Goal: Find specific page/section: Find specific page/section

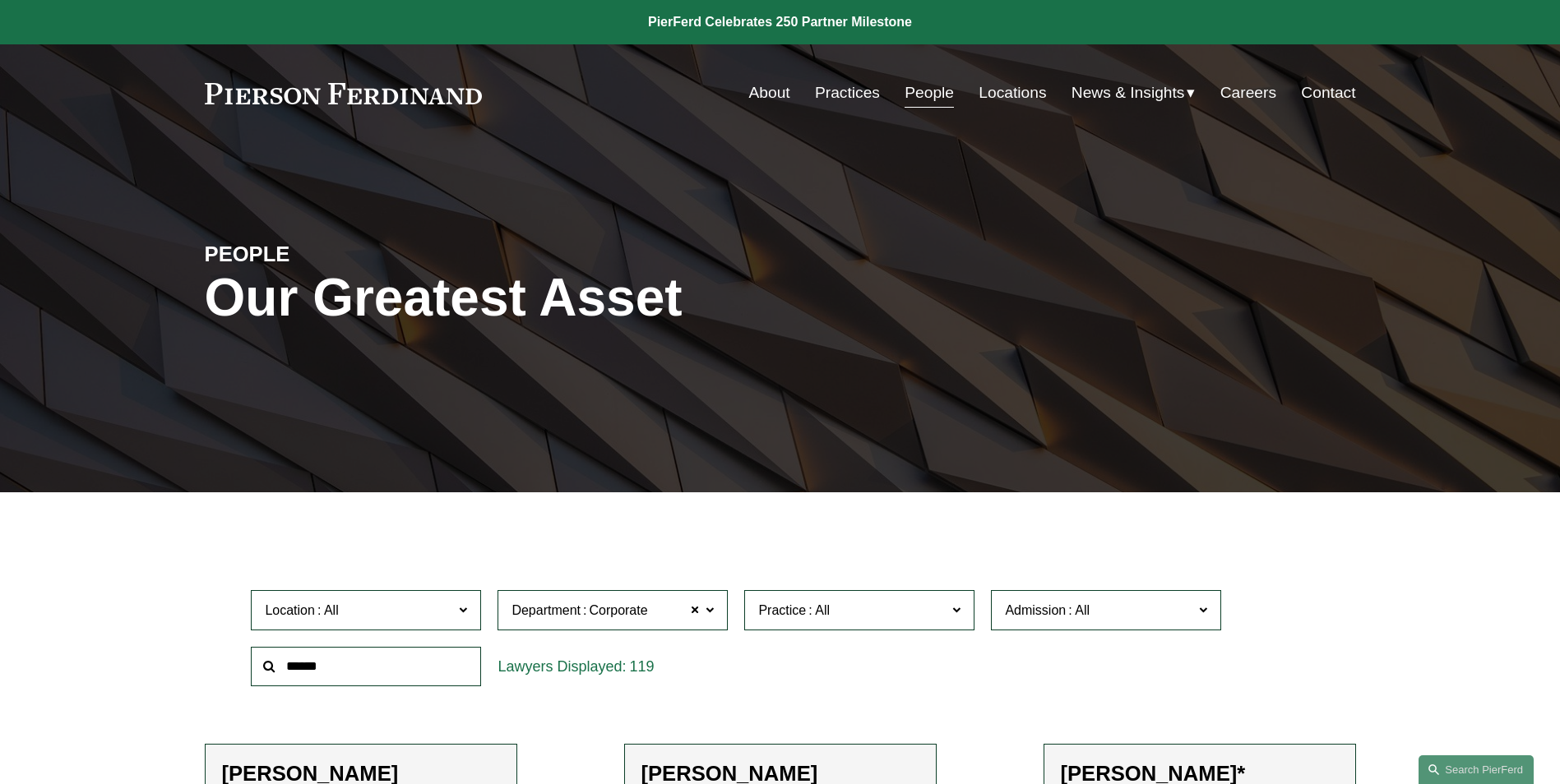
click at [1003, 96] on link "Locations" at bounding box center [1012, 93] width 68 height 32
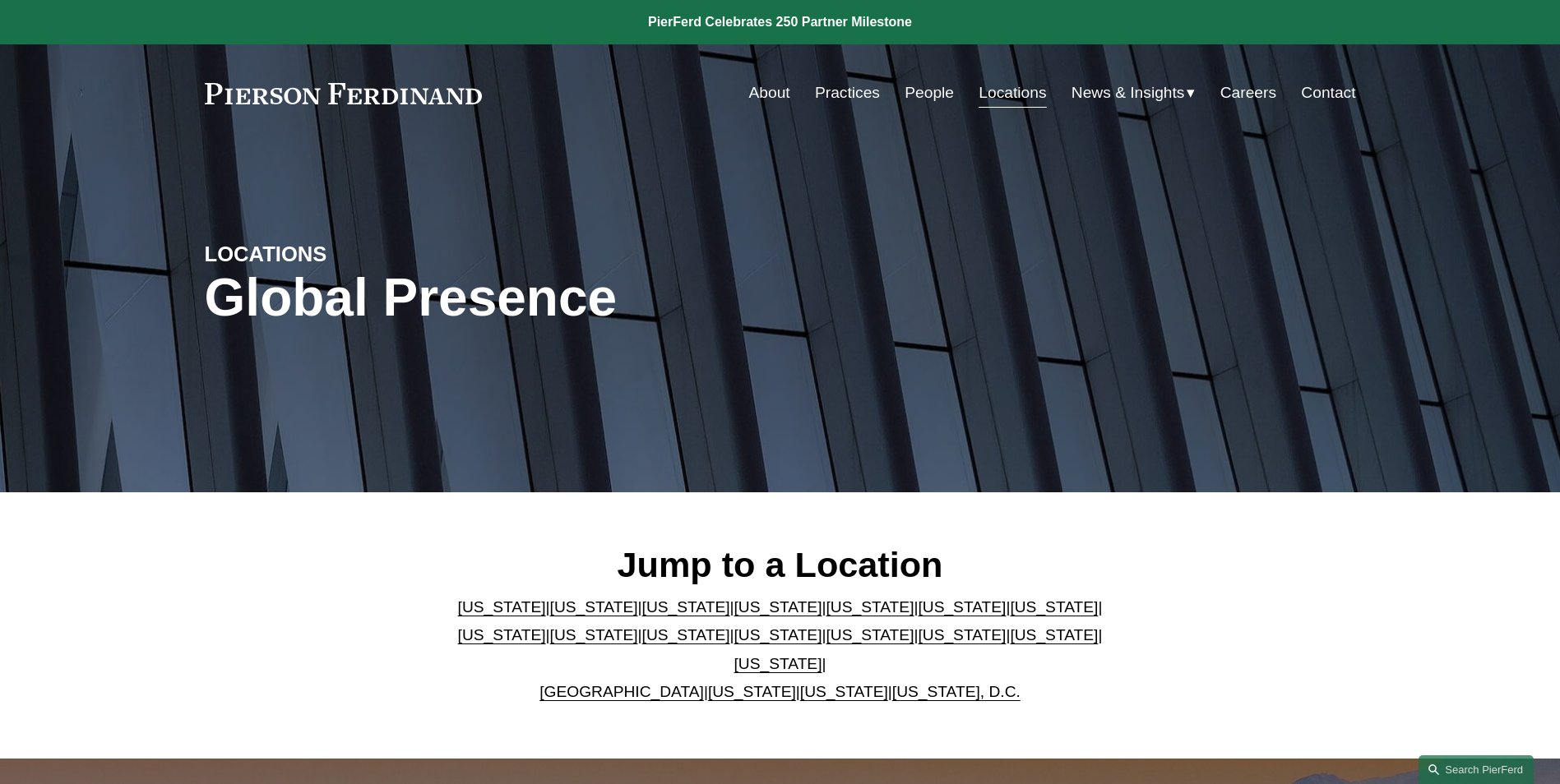
click at [826, 642] on link "[US_STATE]" at bounding box center [869, 635] width 88 height 18
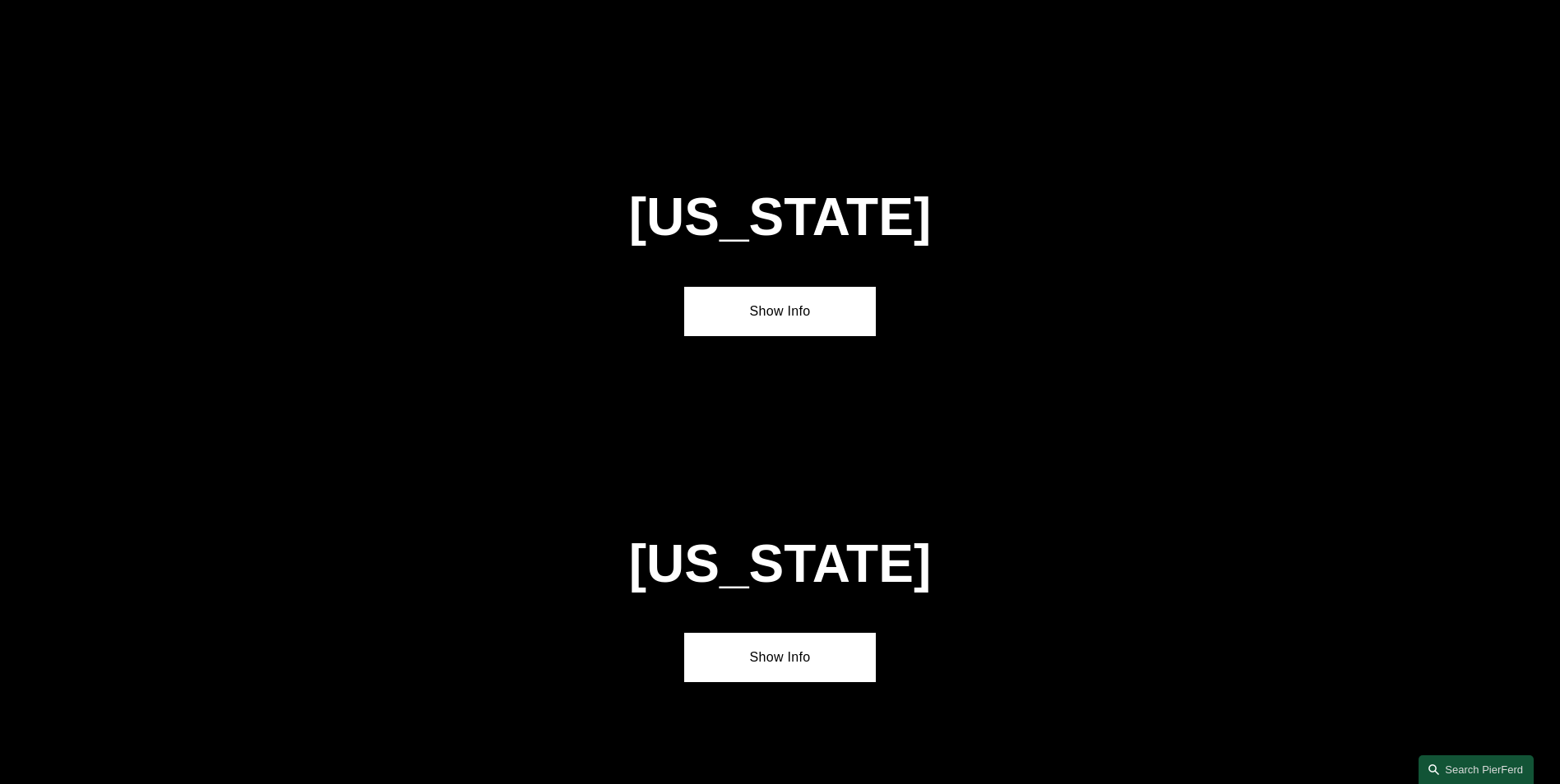
scroll to position [4562, 0]
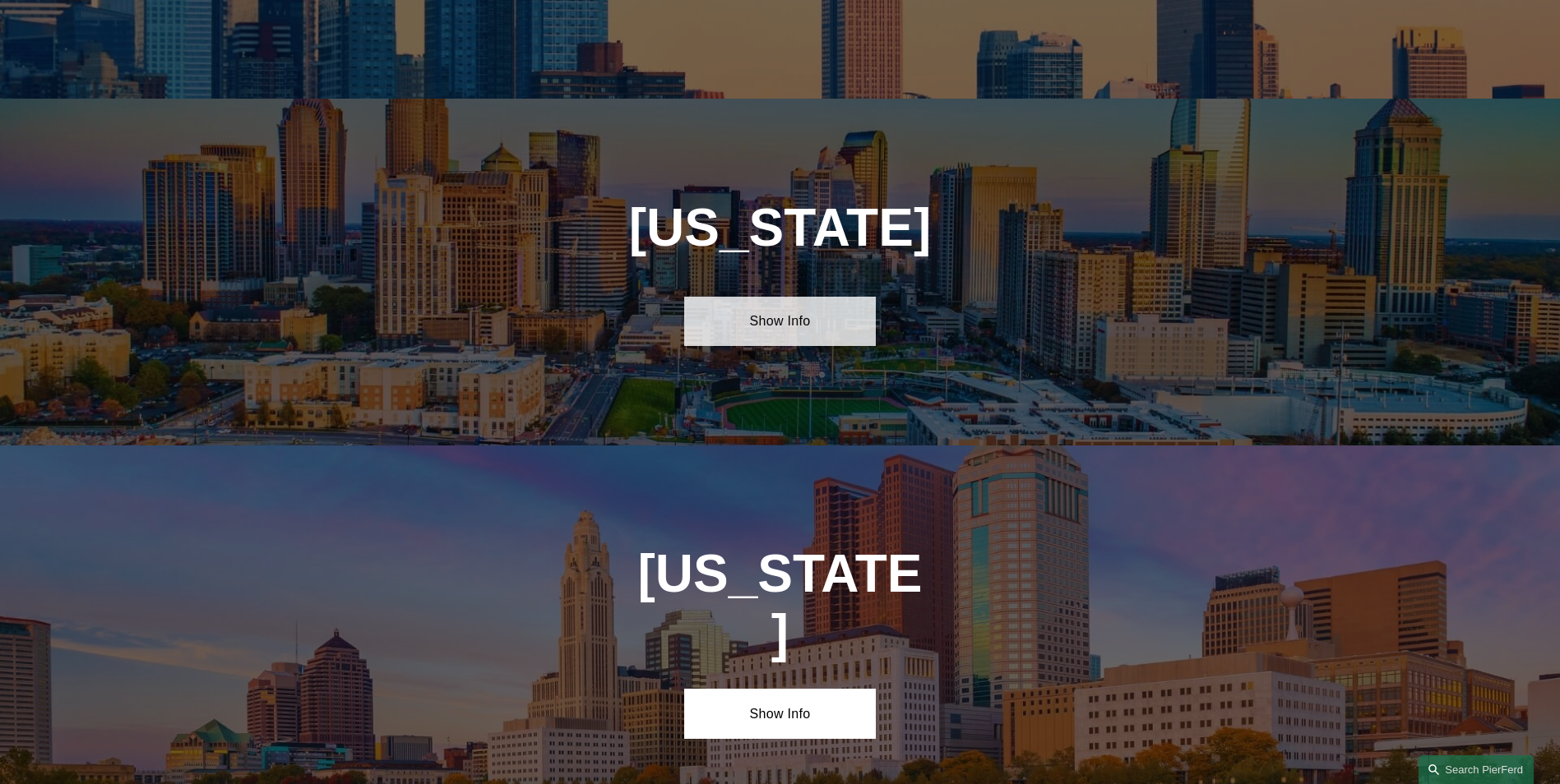
click at [805, 297] on link "Show Info" at bounding box center [780, 321] width 192 height 49
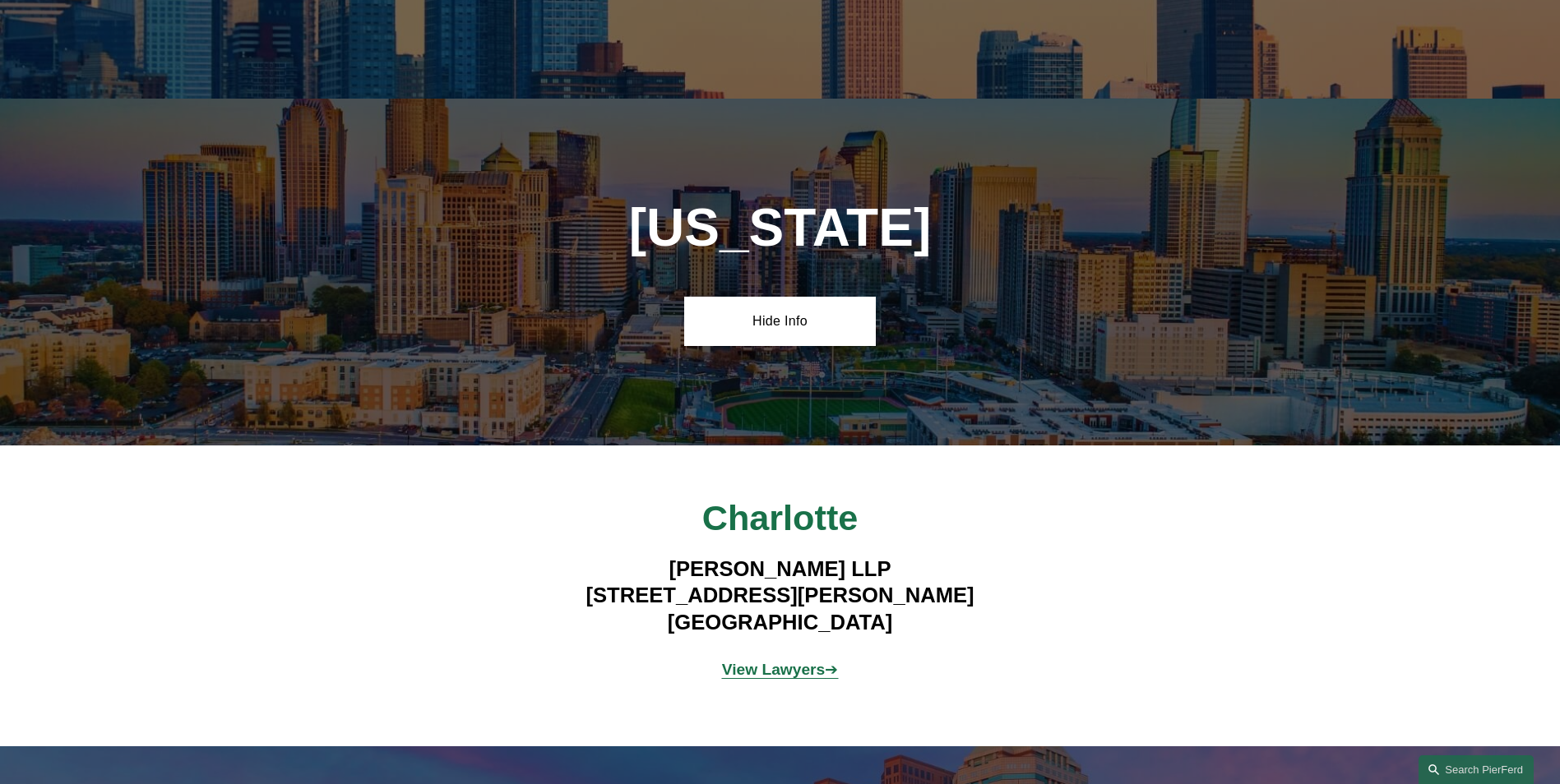
click at [785, 661] on strong "View Lawyers" at bounding box center [774, 669] width 104 height 18
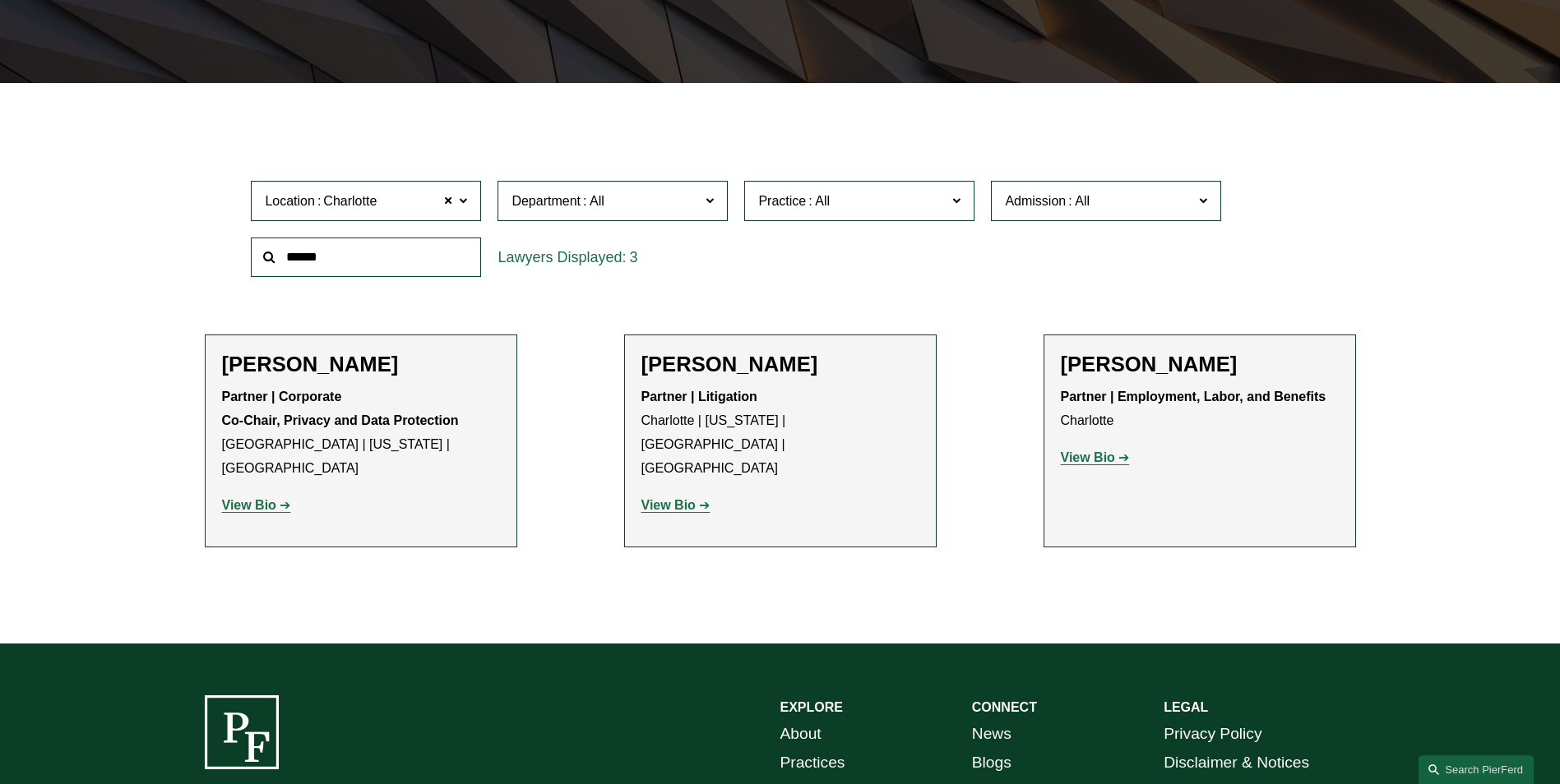
scroll to position [411, 0]
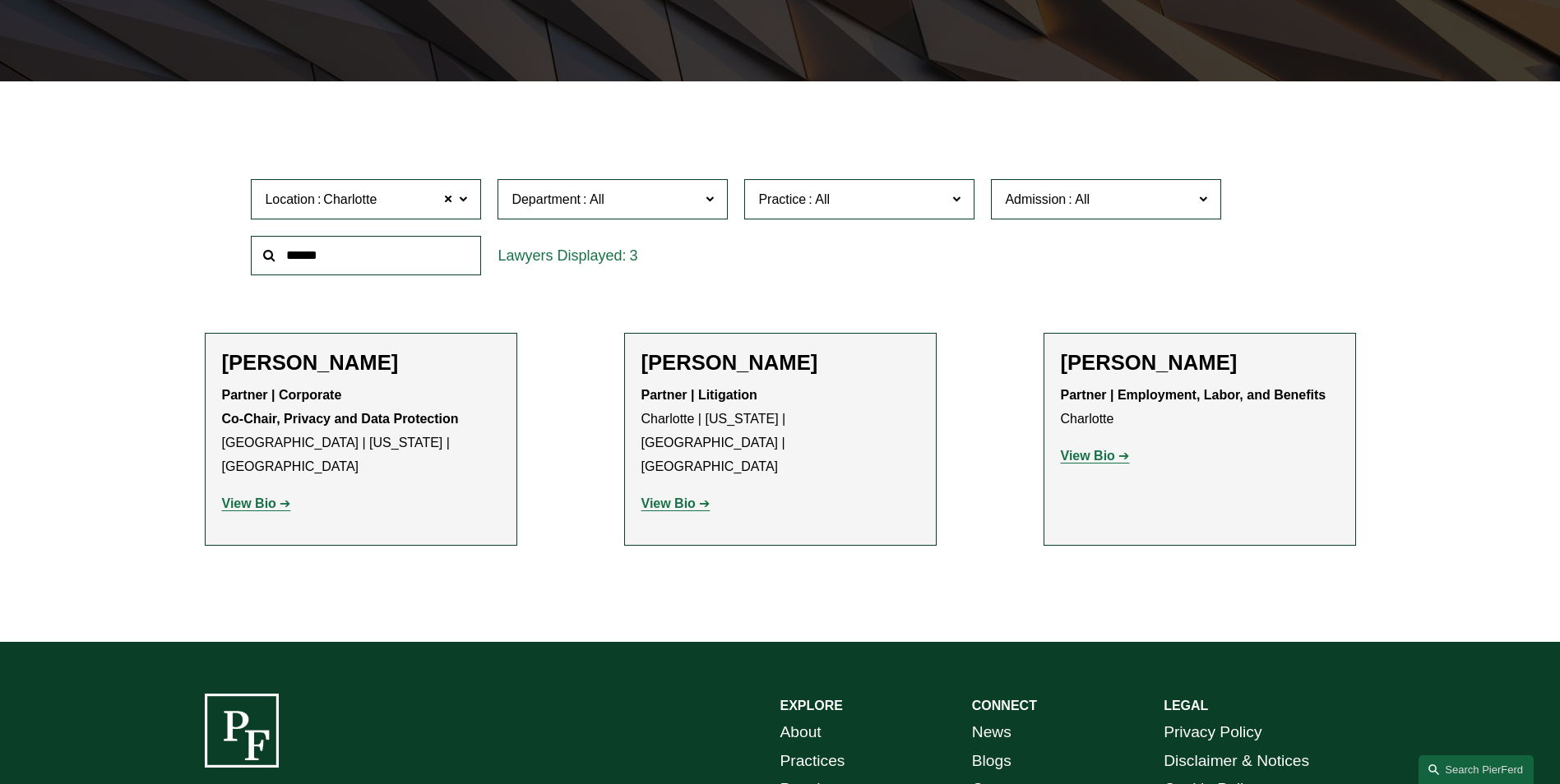
click at [679, 497] on strong "View Bio" at bounding box center [668, 503] width 55 height 14
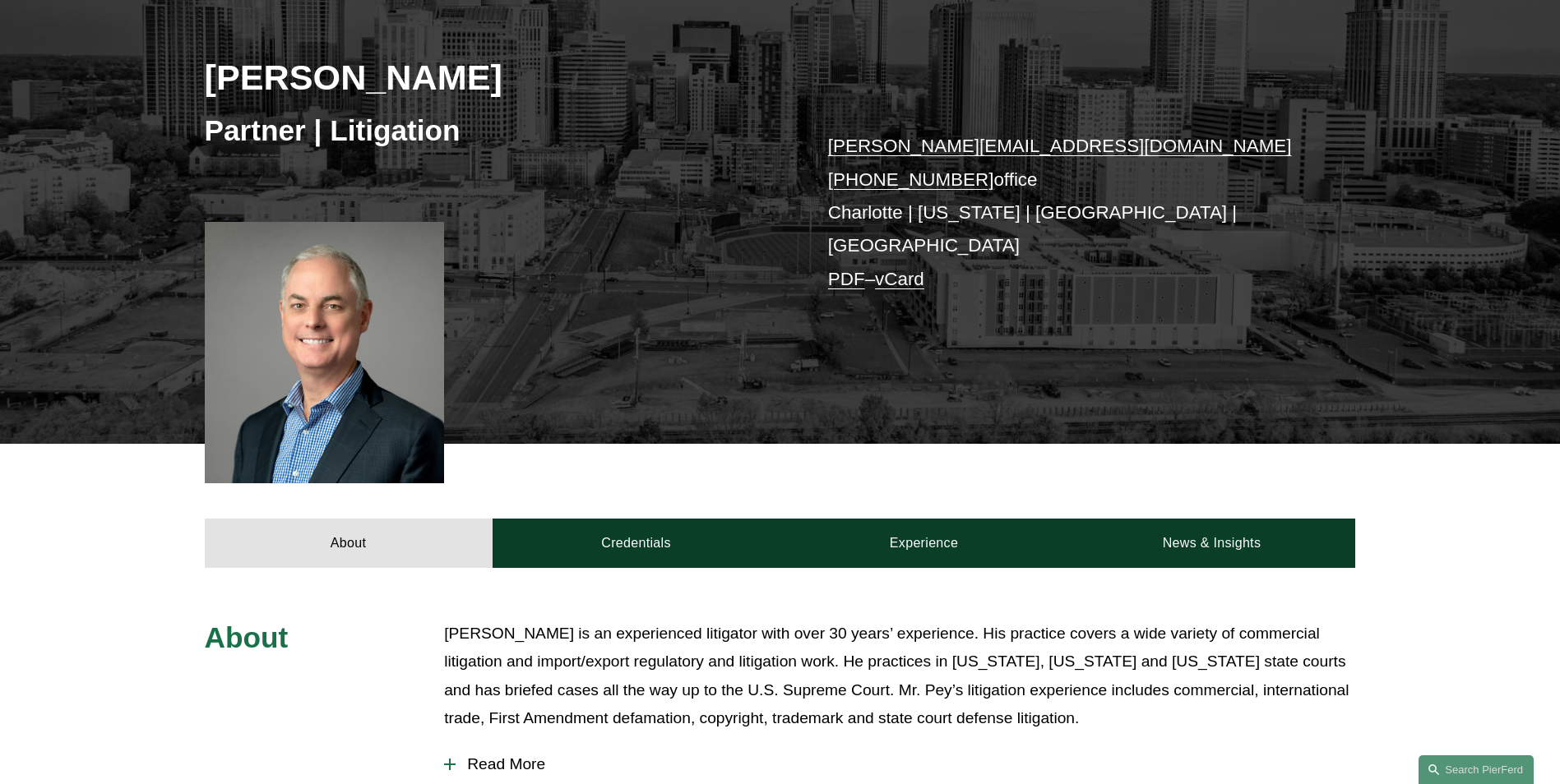
scroll to position [247, 0]
